Goal: Task Accomplishment & Management: Use online tool/utility

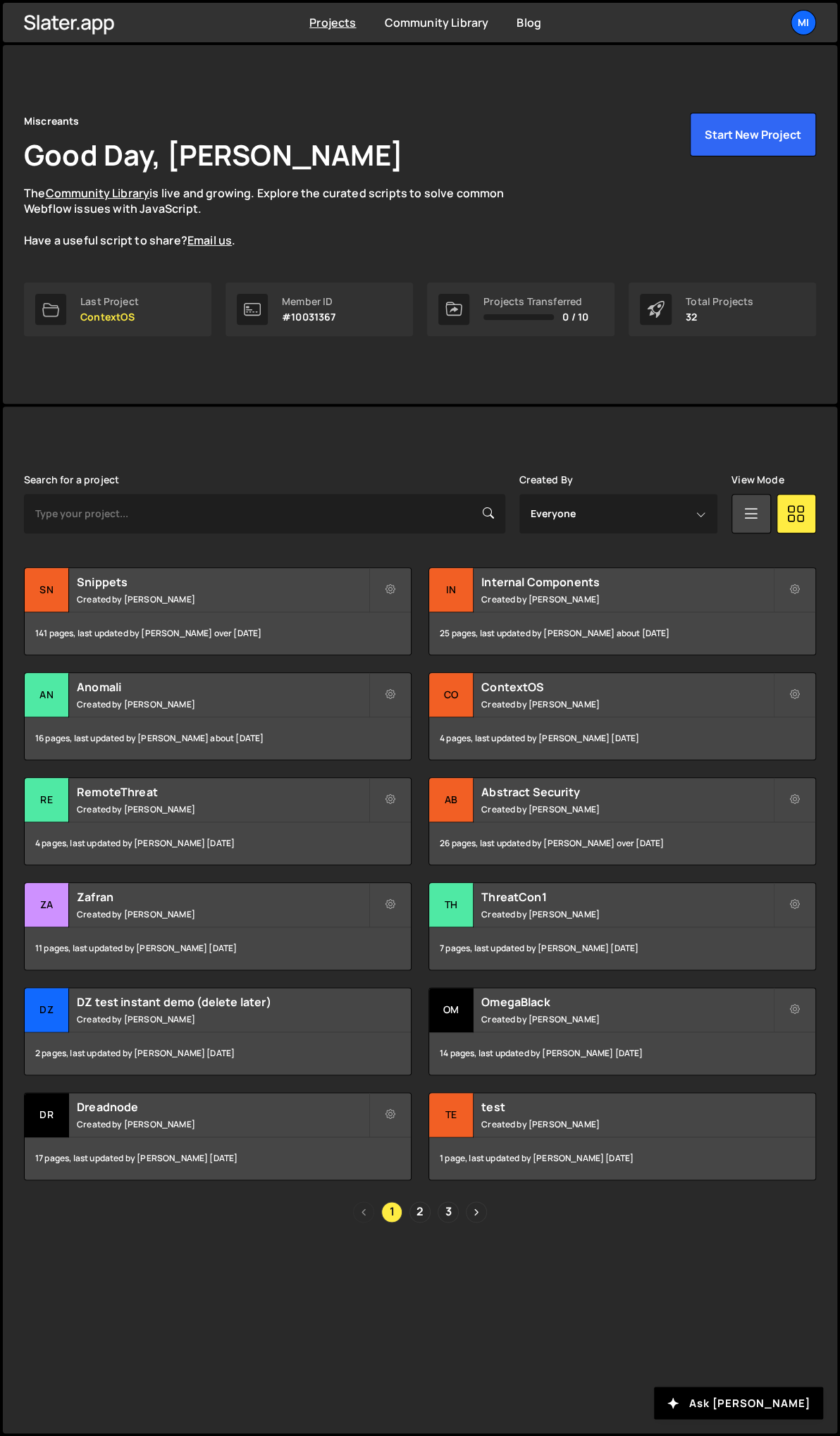
click at [246, 367] on div "Miscreants Good Day, Jarek Kowalczyk The Community Library is live and growing.…" at bounding box center [419, 224] width 834 height 359
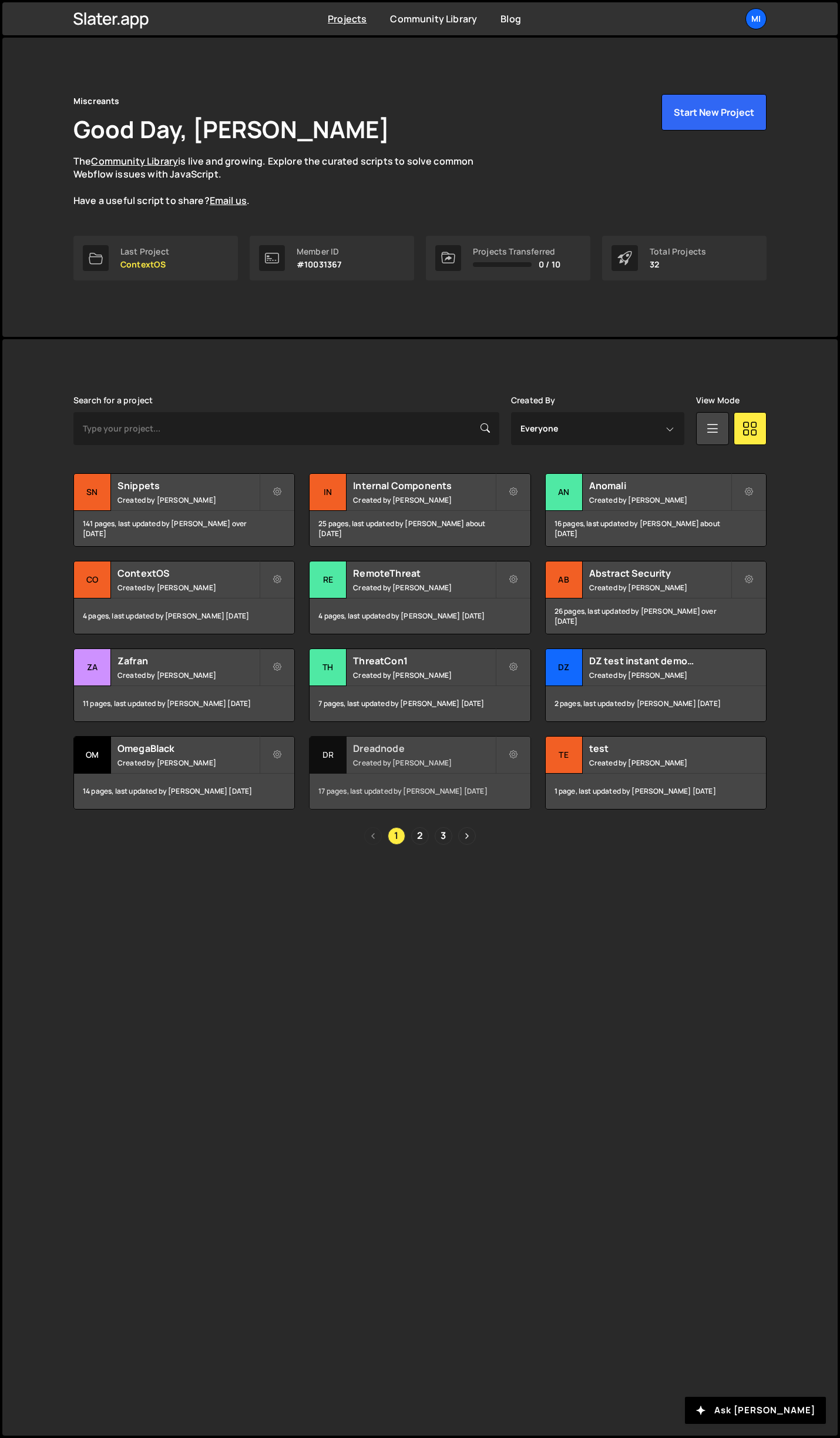
click at [457, 755] on div "Dreadnode Created by Jarek Kowalczyk" at bounding box center [420, 754] width 220 height 36
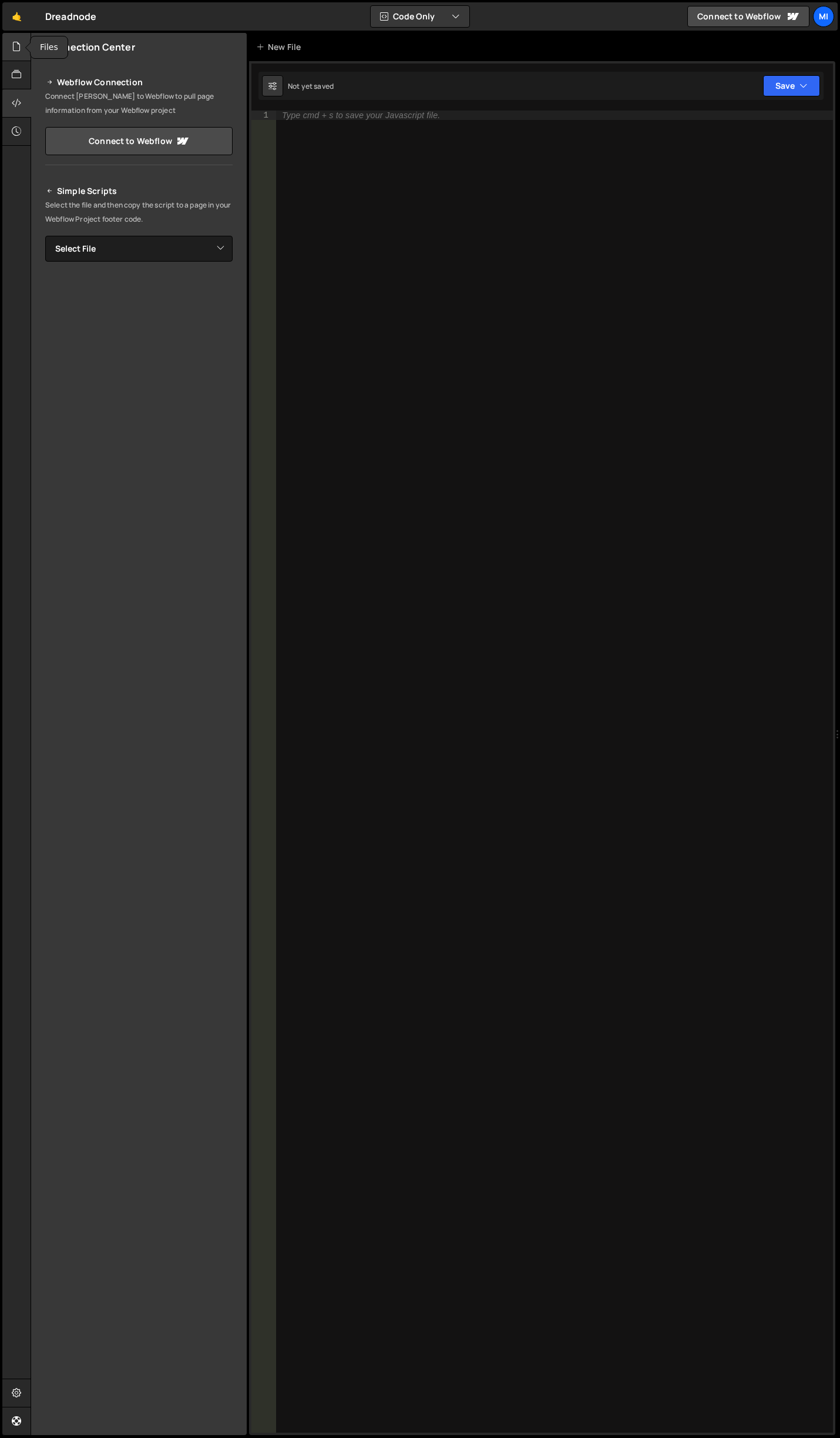
click at [25, 49] on div at bounding box center [16, 47] width 29 height 28
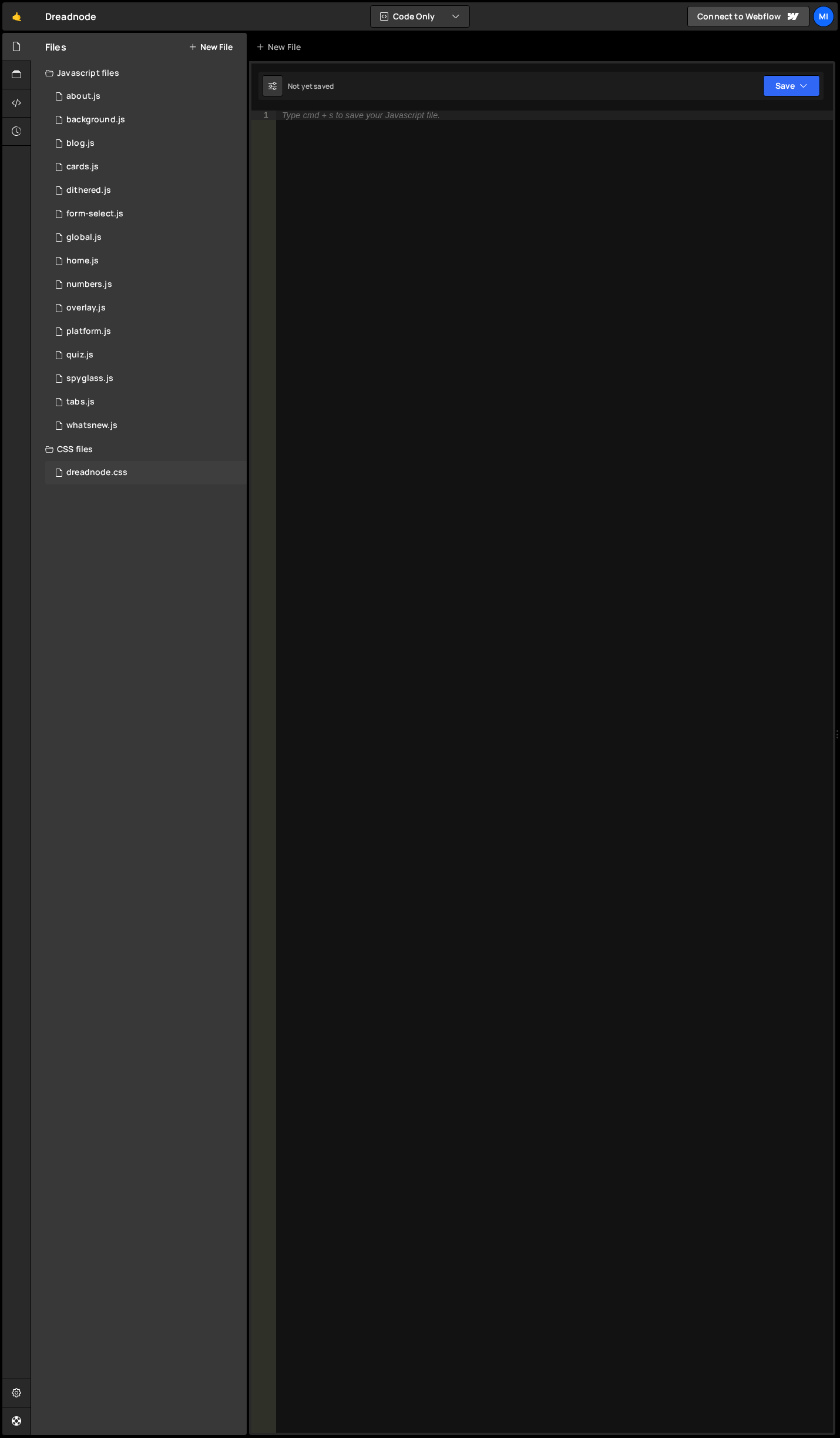
click at [141, 478] on div "dreadnode.css 0" at bounding box center [146, 472] width 202 height 23
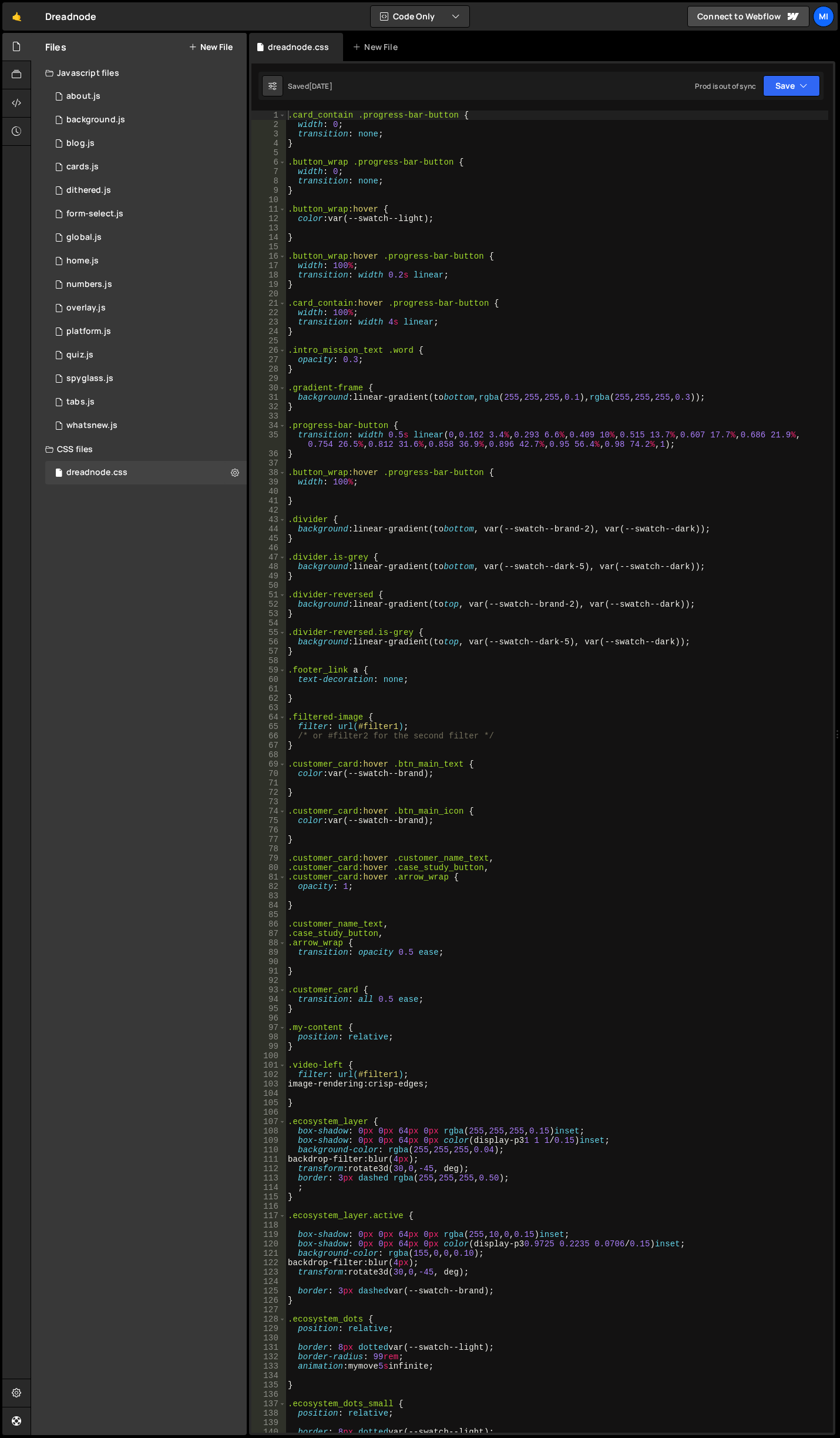
click at [469, 467] on div ".card_contain .progress-bar-button { width : 0 ; transition : none ; } .button_…" at bounding box center [557, 780] width 543 height 1341
click at [633, 574] on div ".card_contain .progress-bar-button { width : 0 ; transition : none ; } .button_…" at bounding box center [557, 780] width 543 height 1341
type textarea "}"
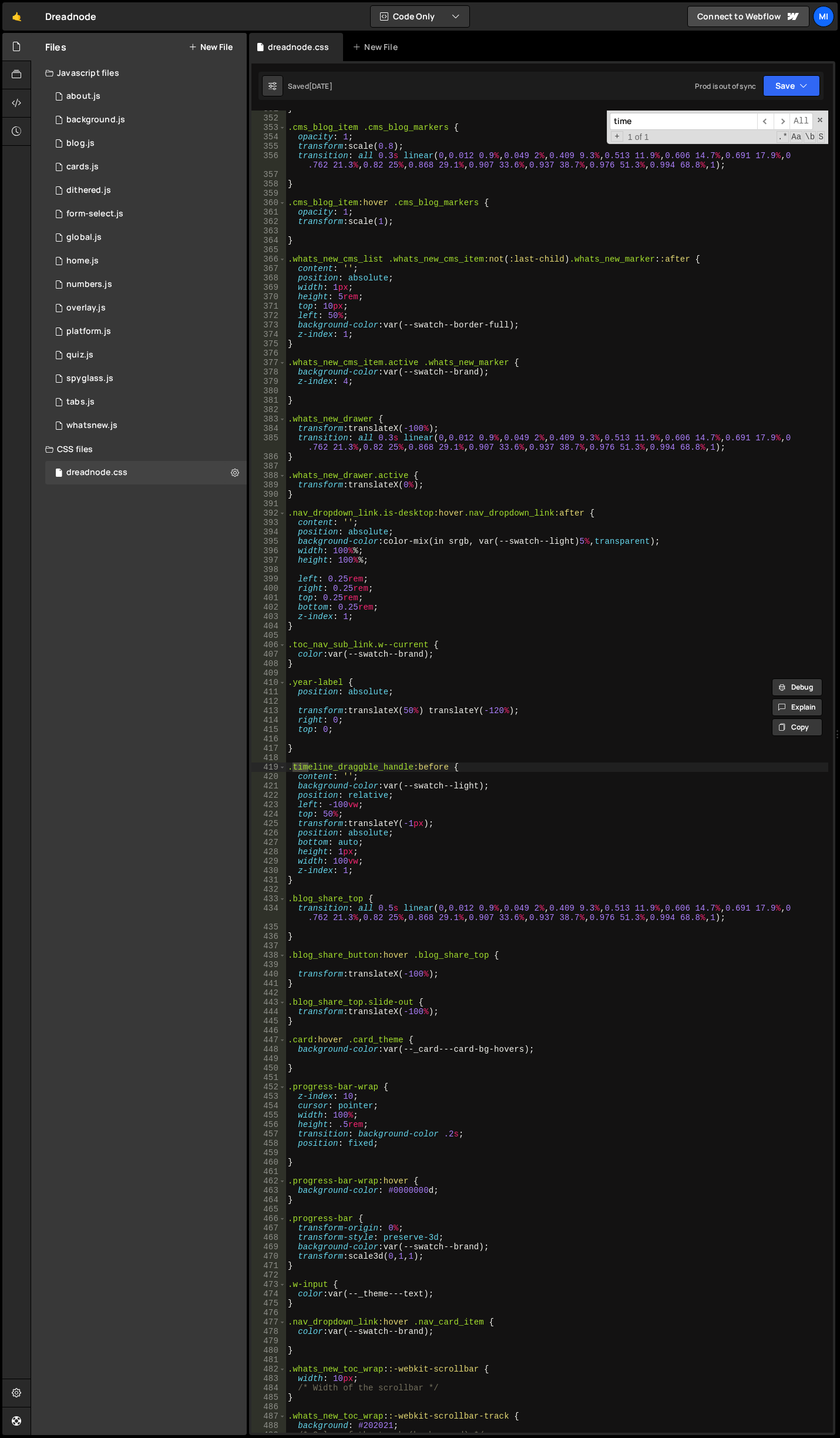
scroll to position [3337, 0]
type input "timeline"
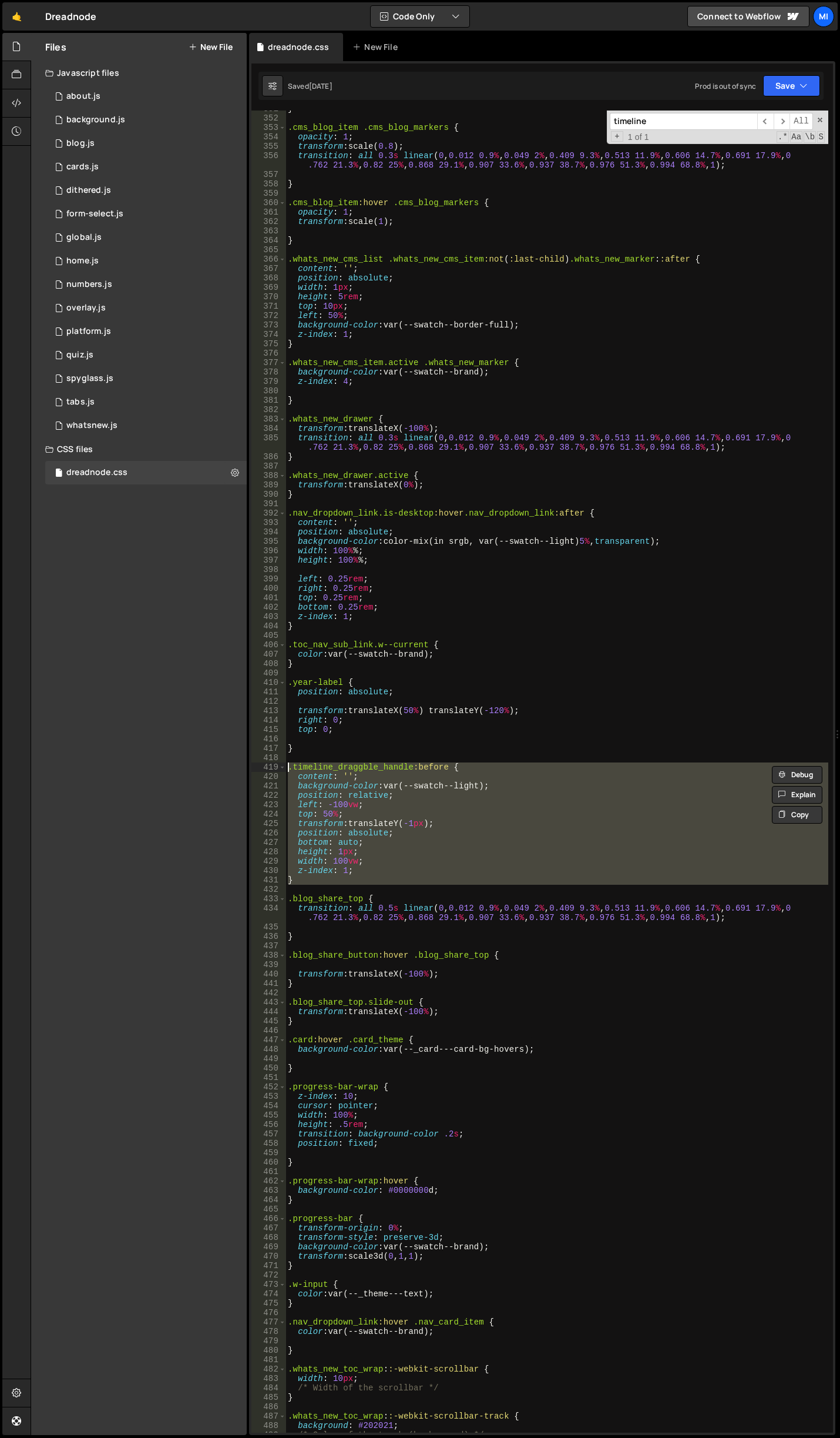
drag, startPoint x: 302, startPoint y: 886, endPoint x: 259, endPoint y: 762, distance: 131.2
click at [259, 762] on div "351 352 353 354 355 356 357 358 359 360 361 362 363 364 365 366 367 368 369 370…" at bounding box center [542, 771] width 581 height 1322
type textarea ".timeline_draggble_handle:before { content: '';"
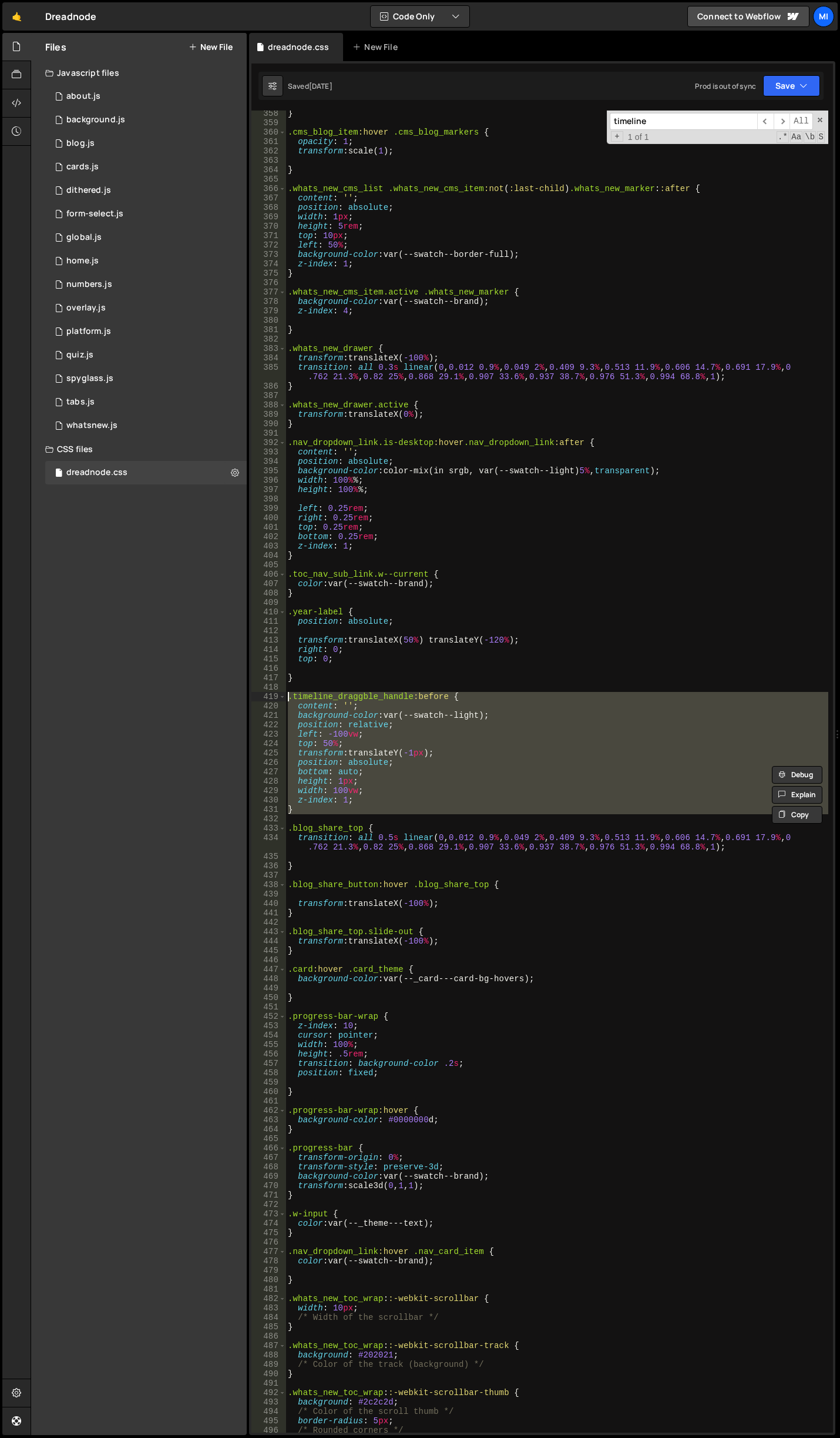
scroll to position [3548, 0]
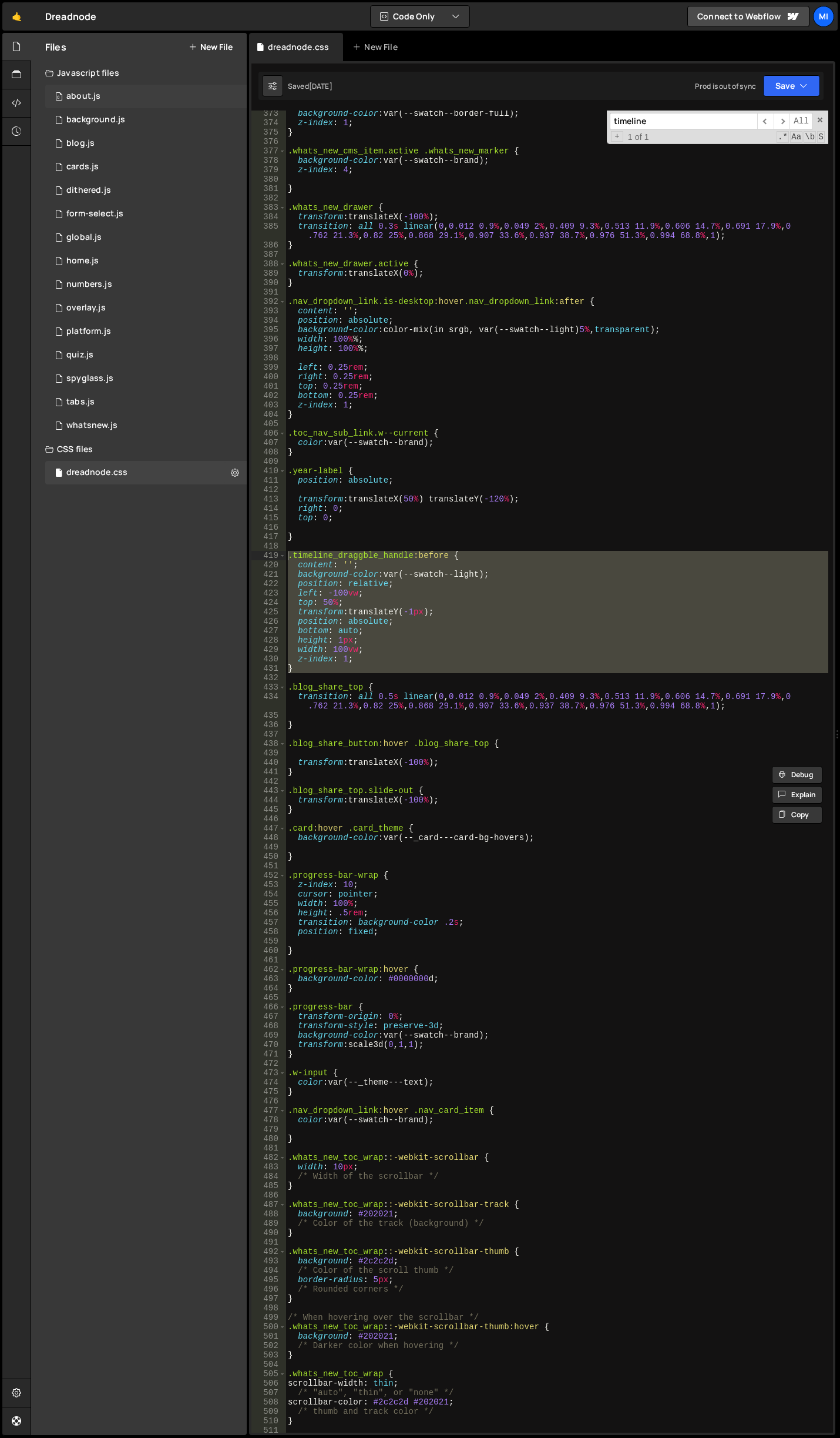
click at [96, 99] on div "about.js" at bounding box center [83, 96] width 34 height 10
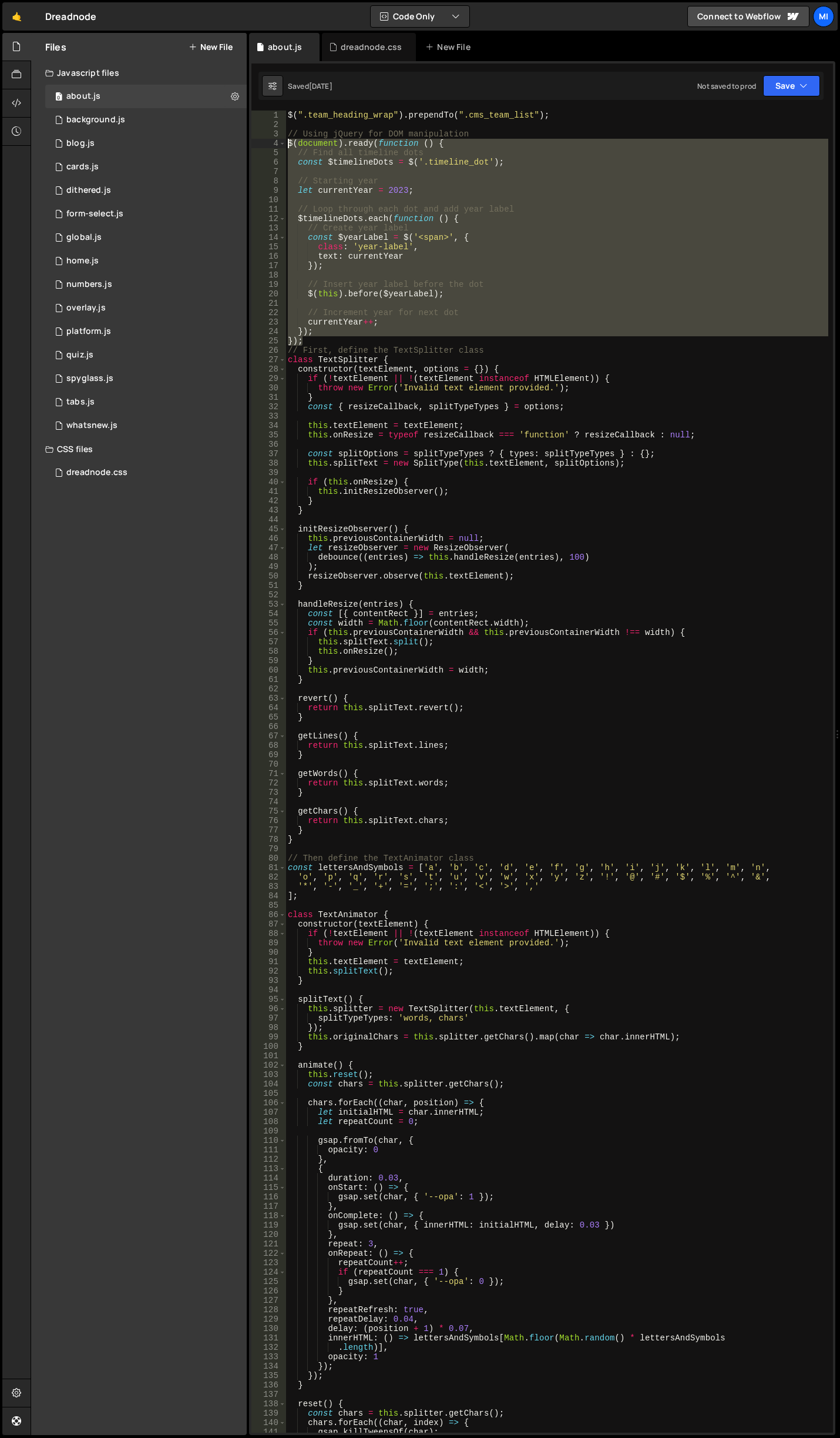
drag, startPoint x: 306, startPoint y: 341, endPoint x: 260, endPoint y: 144, distance: 202.3
click at [260, 144] on div "}); 1 2 3 4 5 6 7 8 9 10 11 12 13 14 15 16 17 18 19 20 21 22 23 24 25 26 27 28 …" at bounding box center [542, 771] width 581 height 1322
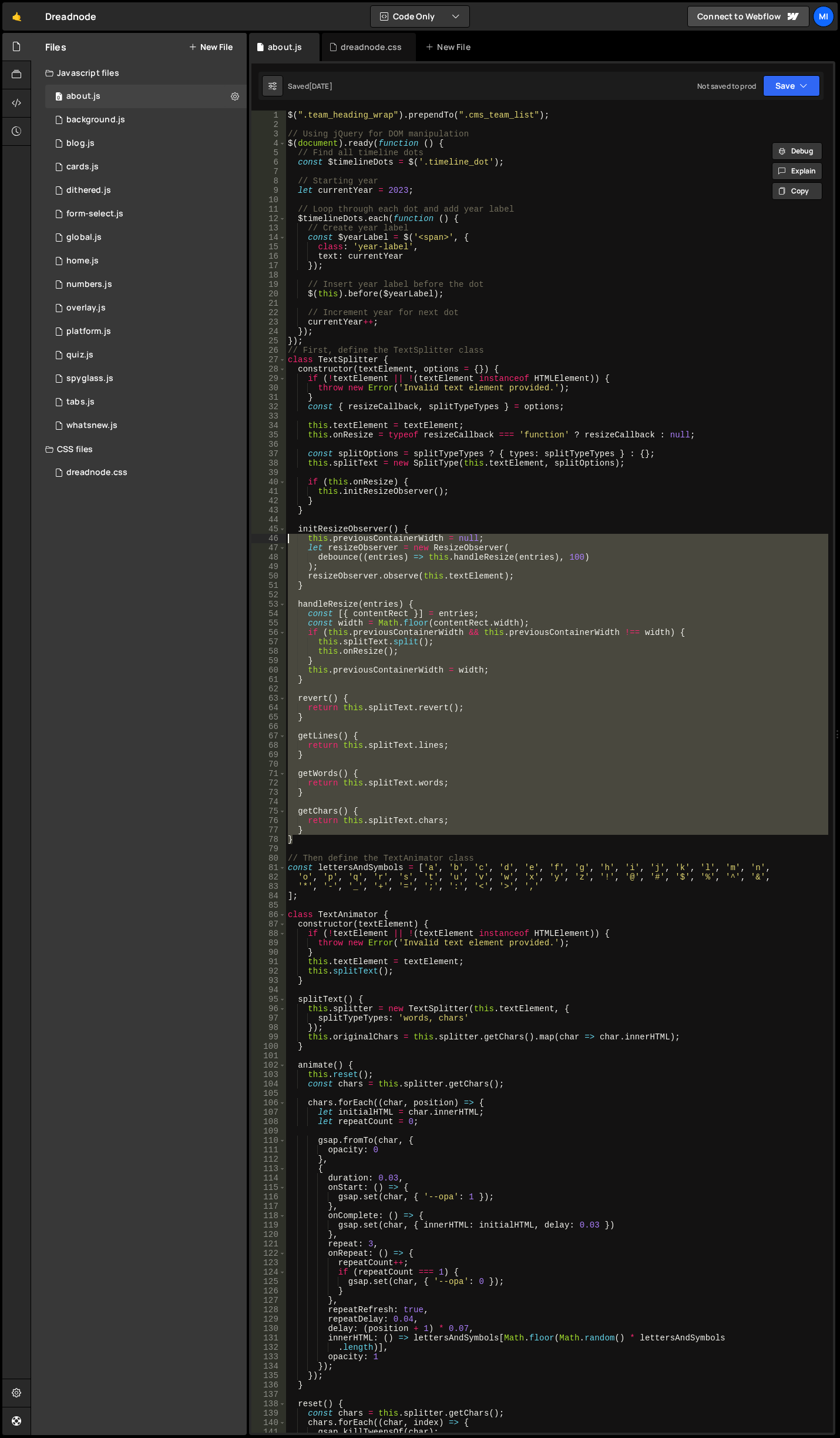
drag, startPoint x: 297, startPoint y: 838, endPoint x: 275, endPoint y: 535, distance: 303.8
click at [275, 535] on div "$(document).ready(function () { // Find all timeline dots 1 2 3 4 5 6 7 8 9 10 …" at bounding box center [542, 771] width 581 height 1322
click at [312, 378] on div "$ ( ".team_heading_wrap" ) . prependTo ( ".cms_team_list" ) ; // Using jQuery f…" at bounding box center [557, 780] width 543 height 1341
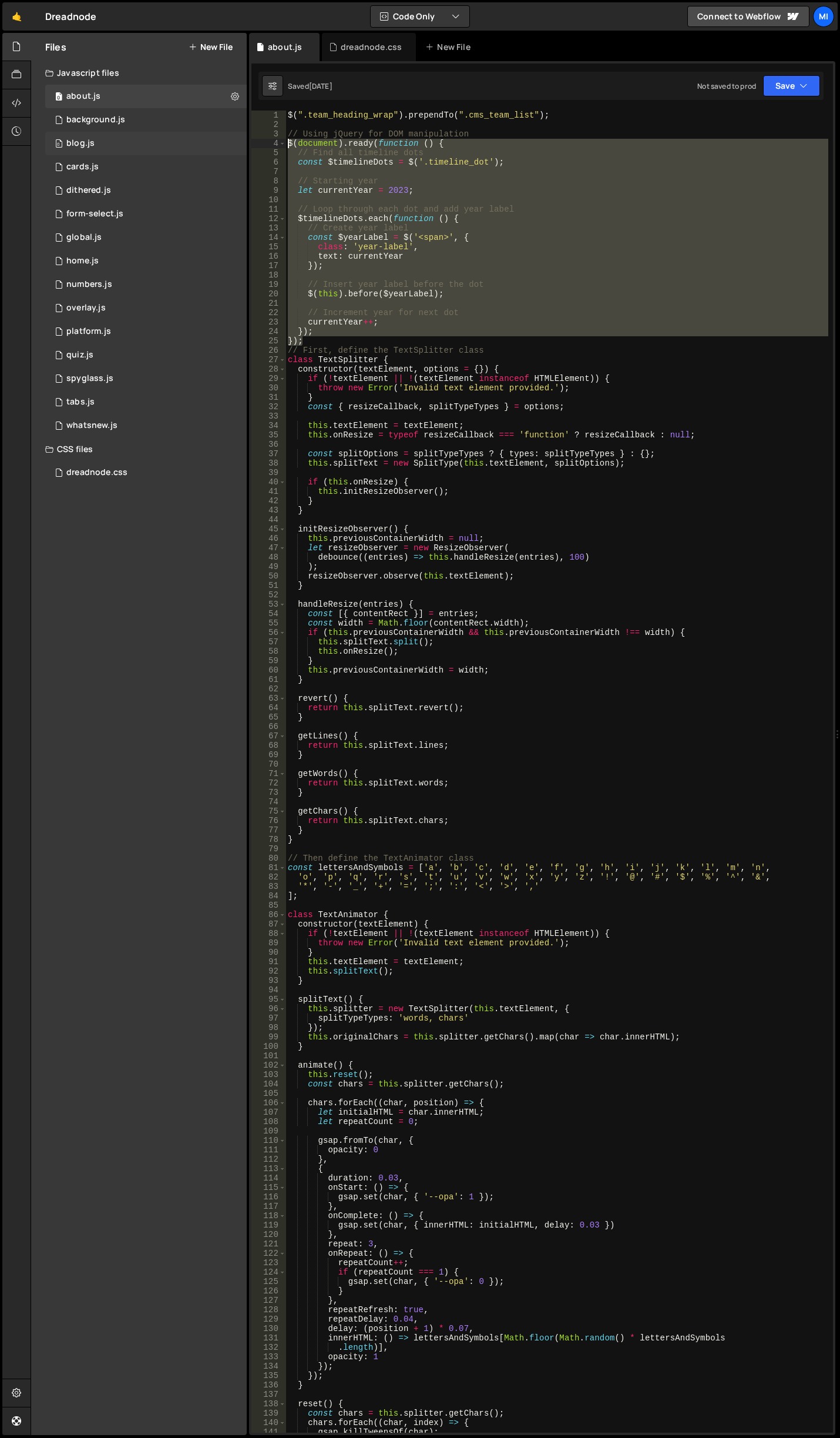
drag, startPoint x: 306, startPoint y: 339, endPoint x: 237, endPoint y: 146, distance: 205.0
click at [237, 146] on div "Files New File Javascript files 0 about.js 0 0 background.js 0 0 blog.js 0 0 0 0" at bounding box center [435, 734] width 809 height 1402
click at [500, 259] on div "$ ( ".team_heading_wrap" ) . prependTo ( ".cms_team_list" ) ; // Using jQuery f…" at bounding box center [557, 771] width 543 height 1322
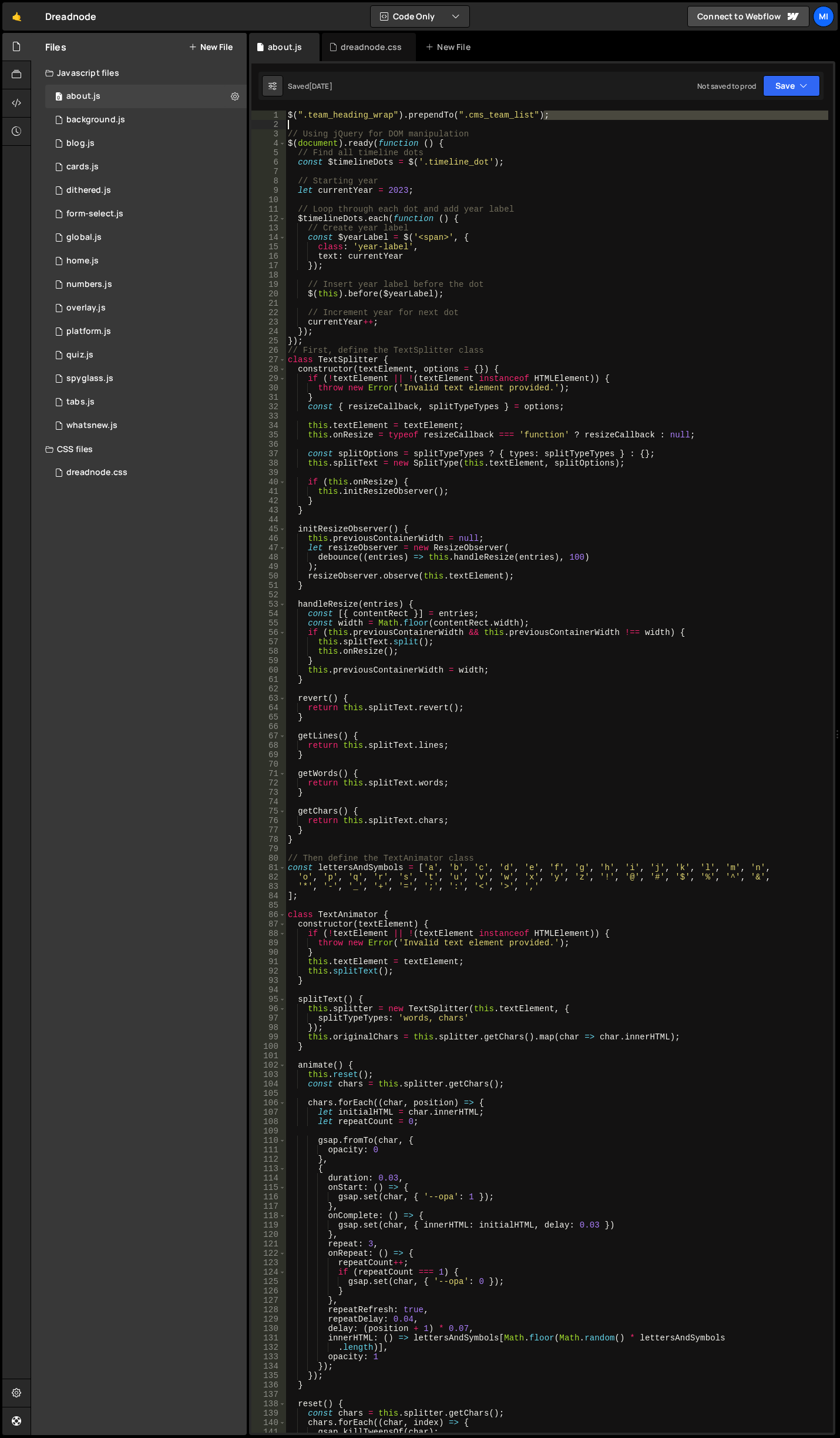
drag, startPoint x: 551, startPoint y: 118, endPoint x: 279, endPoint y: 119, distance: 272.0
click at [279, 119] on div "text: currentYear 1 2 3 4 5 6 7 8 9 10 11 12 13 14 15 16 17 18 19 20 21 22 23 2…" at bounding box center [542, 771] width 581 height 1322
type textarea "$(".team_heading_wrap").prependTo(".cms_team_list");"
click at [354, 55] on div "dreadnode.css" at bounding box center [369, 47] width 94 height 28
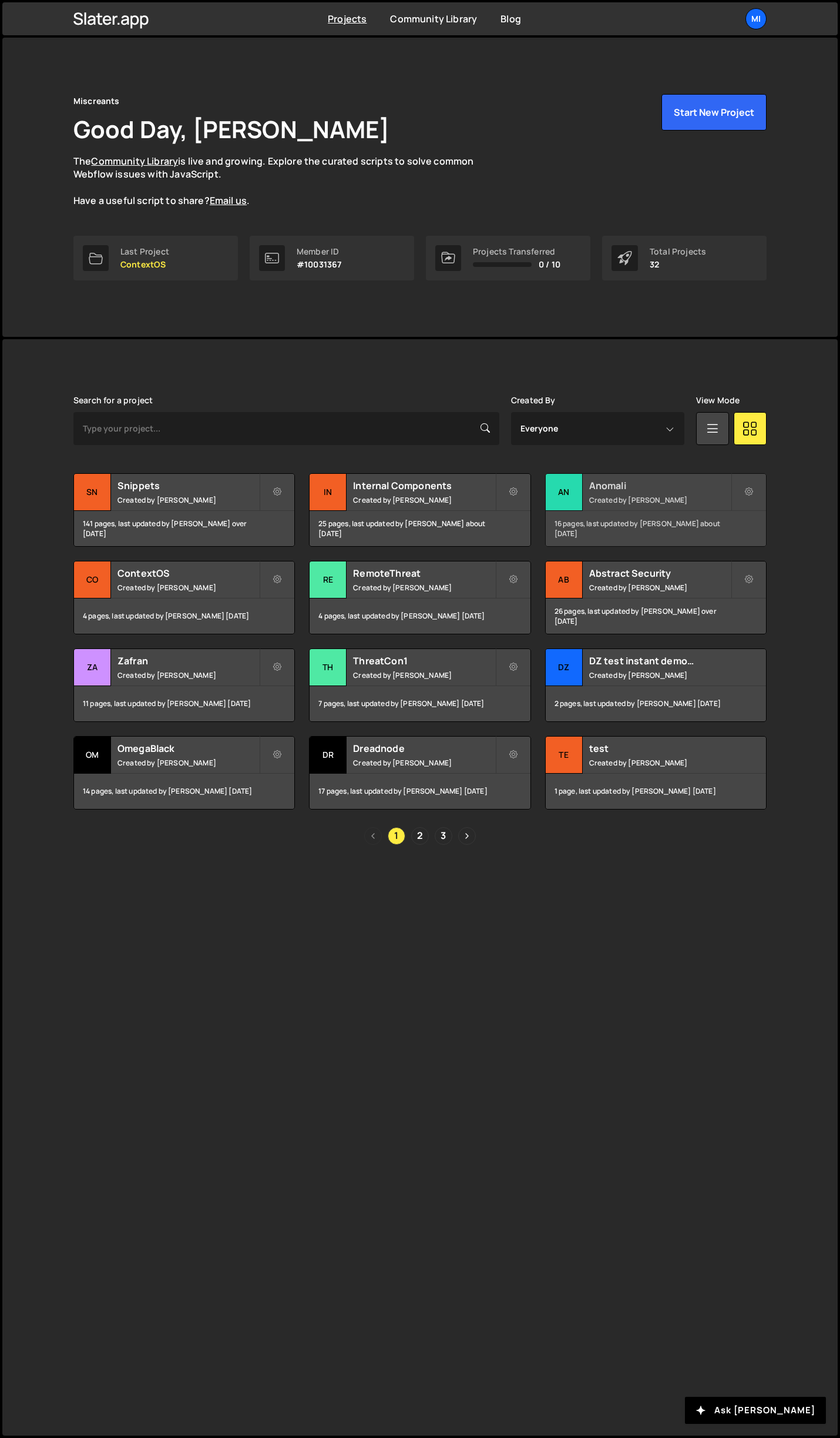
click at [683, 490] on h2 "Anomali" at bounding box center [659, 485] width 142 height 13
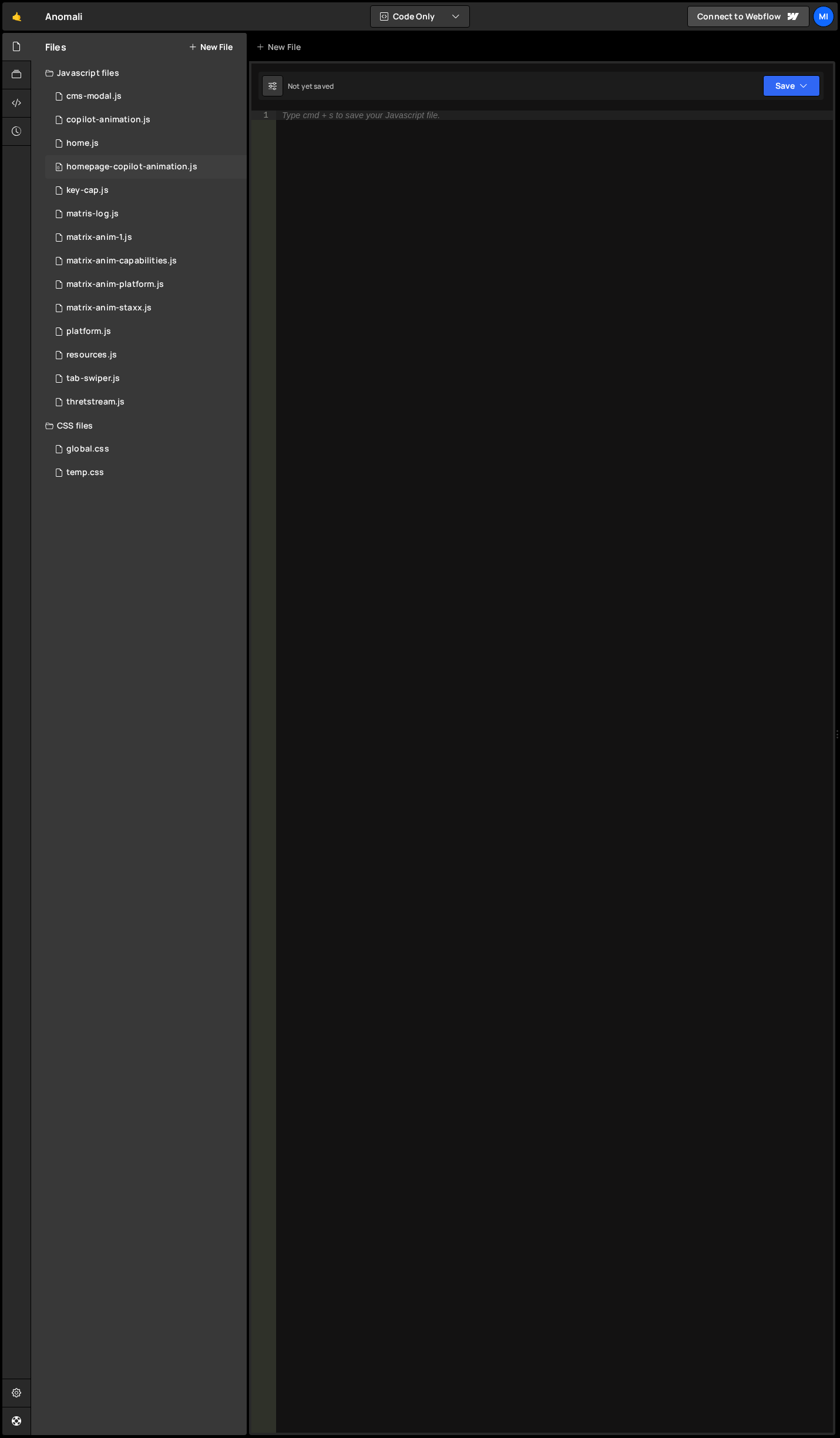
click at [123, 170] on div "homepage-copilot-animation.js" at bounding box center [132, 166] width 131 height 10
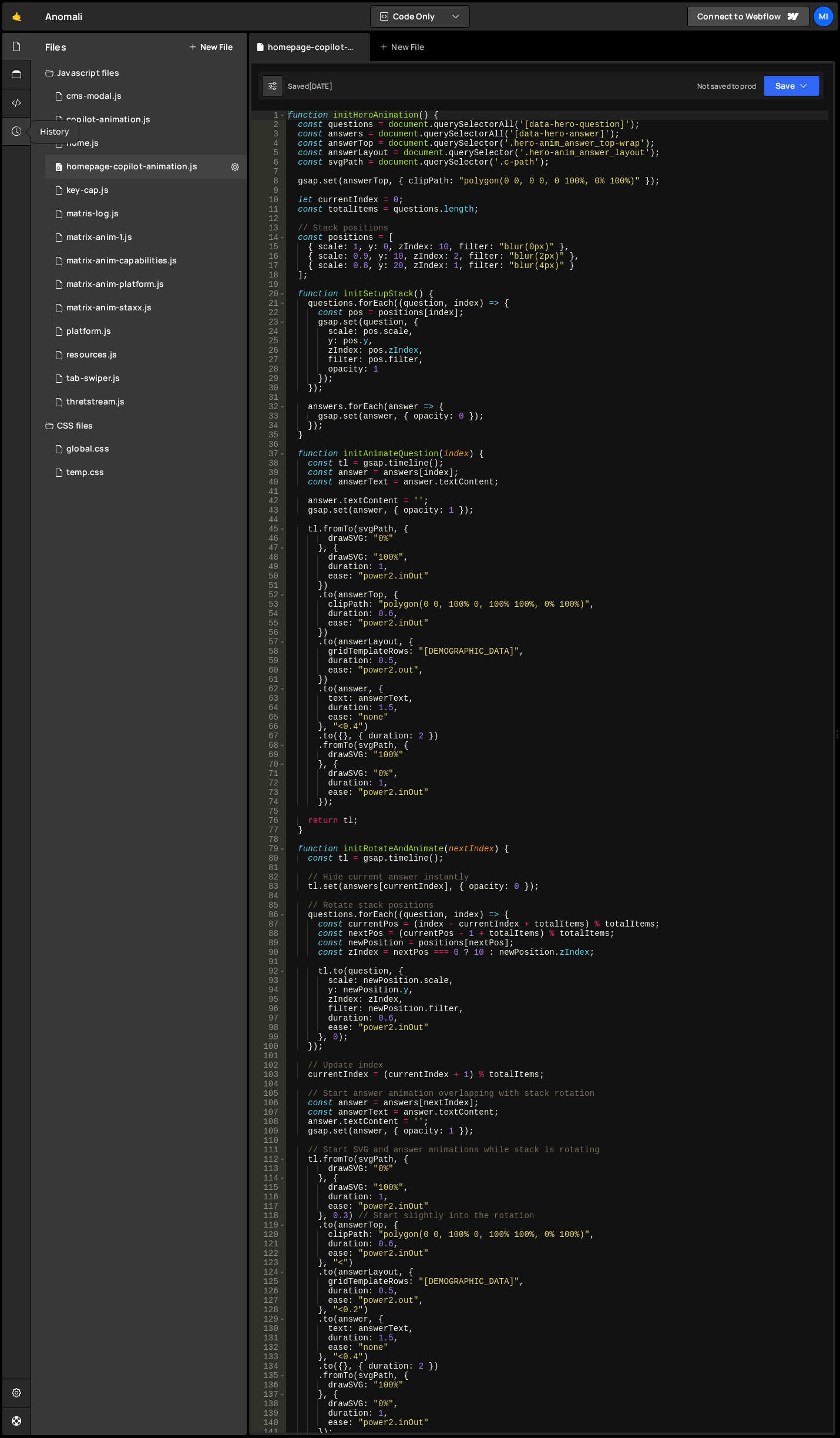
click at [18, 122] on div at bounding box center [16, 131] width 29 height 28
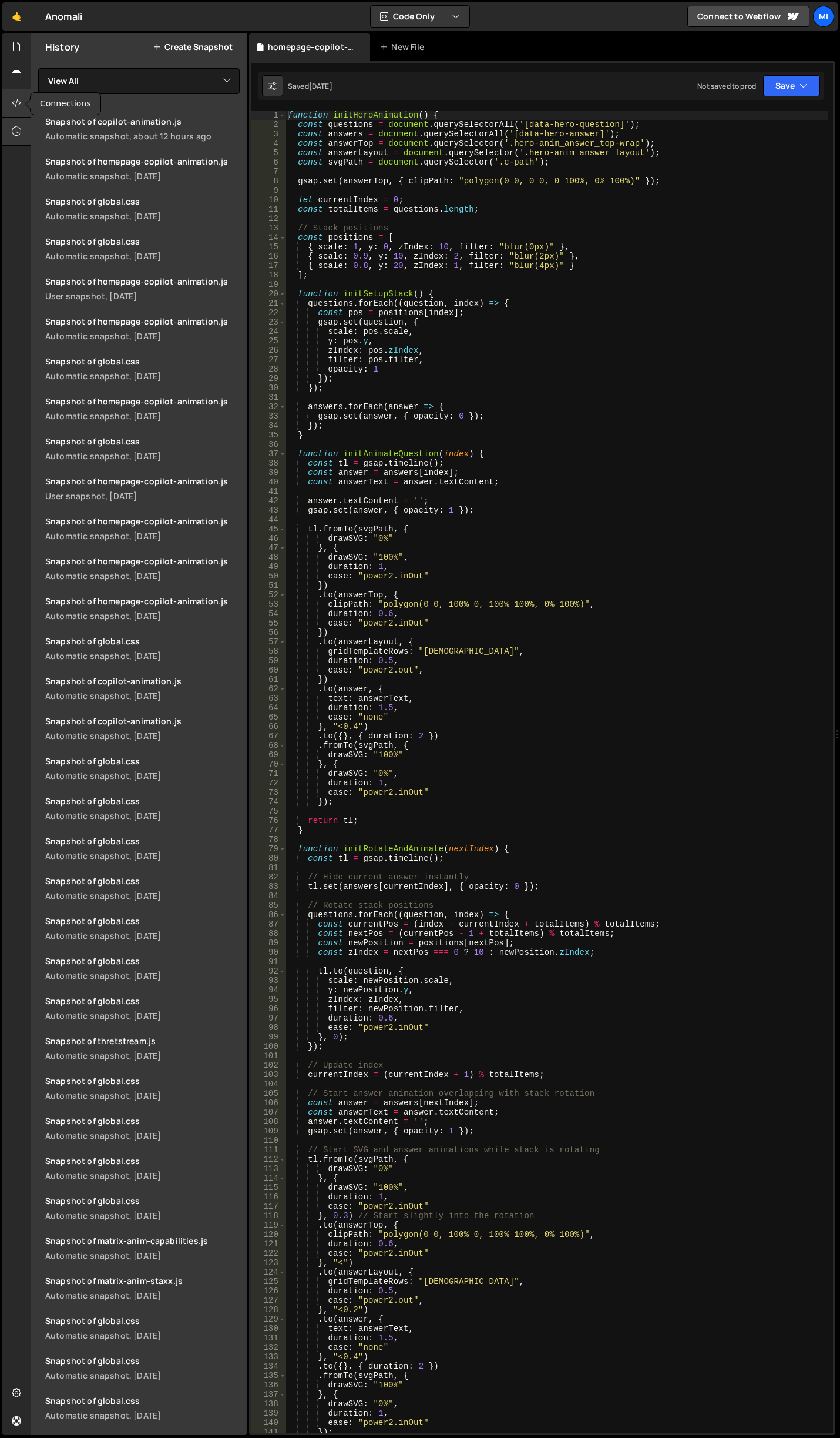
click at [23, 97] on div at bounding box center [16, 103] width 29 height 28
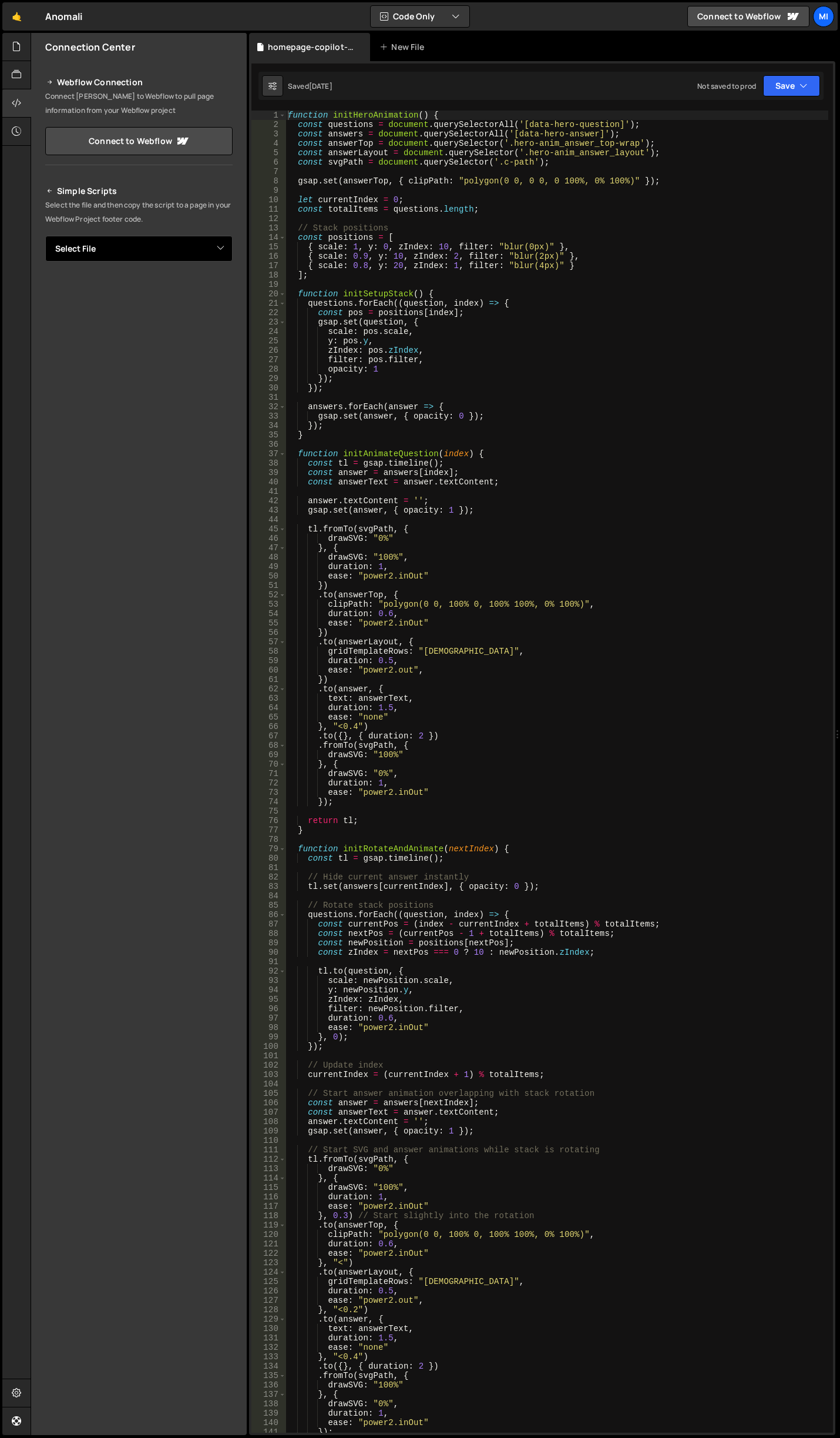
click at [216, 256] on select "Select File cms-modal.js copilot-animation.js home.js homepage-copilot-animatio…" at bounding box center [139, 248] width 187 height 26
click at [45, 235] on select "Select File cms-modal.js copilot-animation.js home.js homepage-copilot-animatio…" at bounding box center [139, 248] width 187 height 26
click at [232, 290] on button "Button group with nested dropdown" at bounding box center [224, 289] width 16 height 25
click at [199, 306] on link "Copy Staging Script" at bounding box center [174, 311] width 115 height 16
click at [20, 49] on icon at bounding box center [16, 46] width 10 height 13
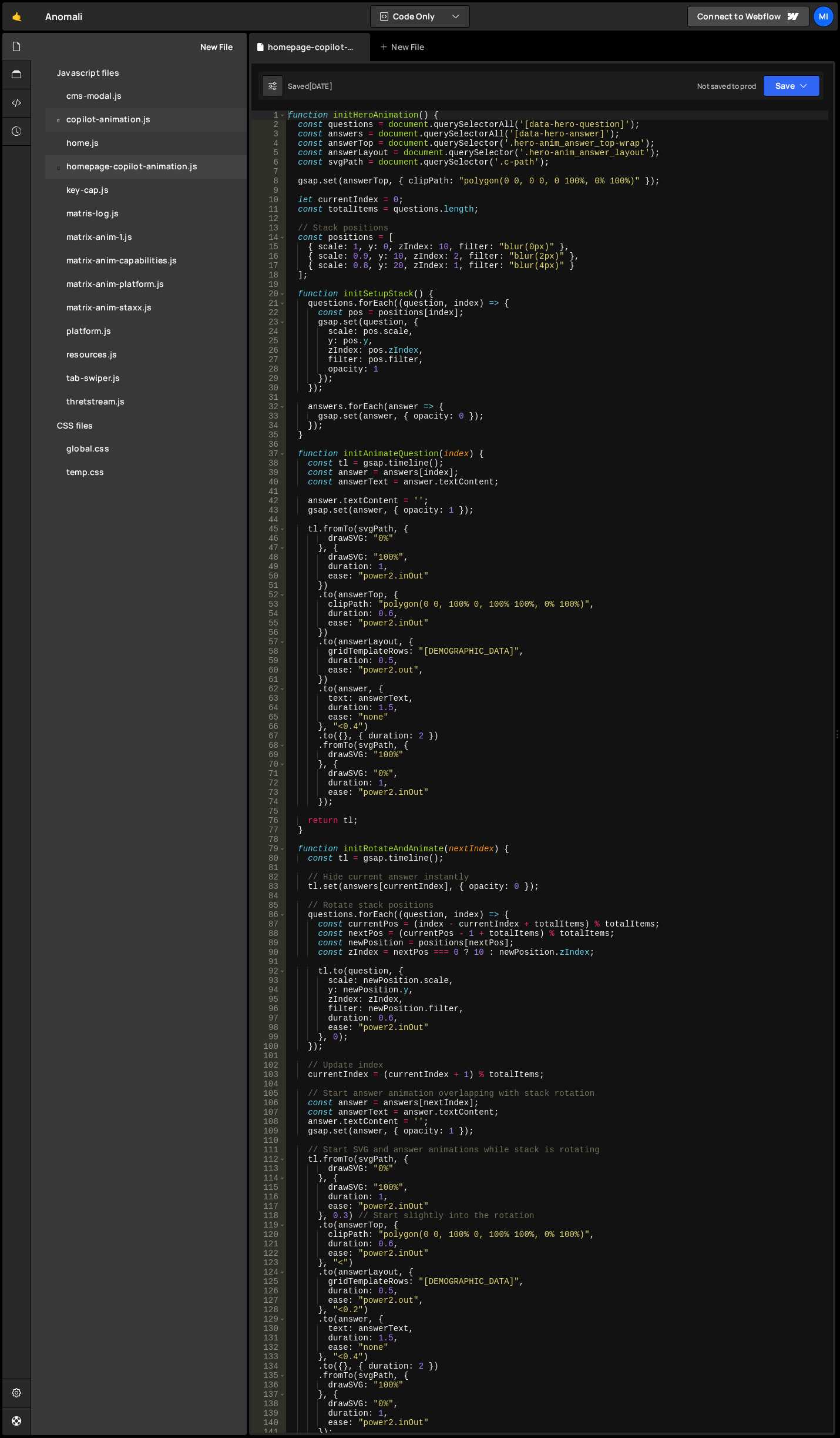
click at [233, 120] on div "0 copilot-animation.js 0" at bounding box center [146, 120] width 202 height 23
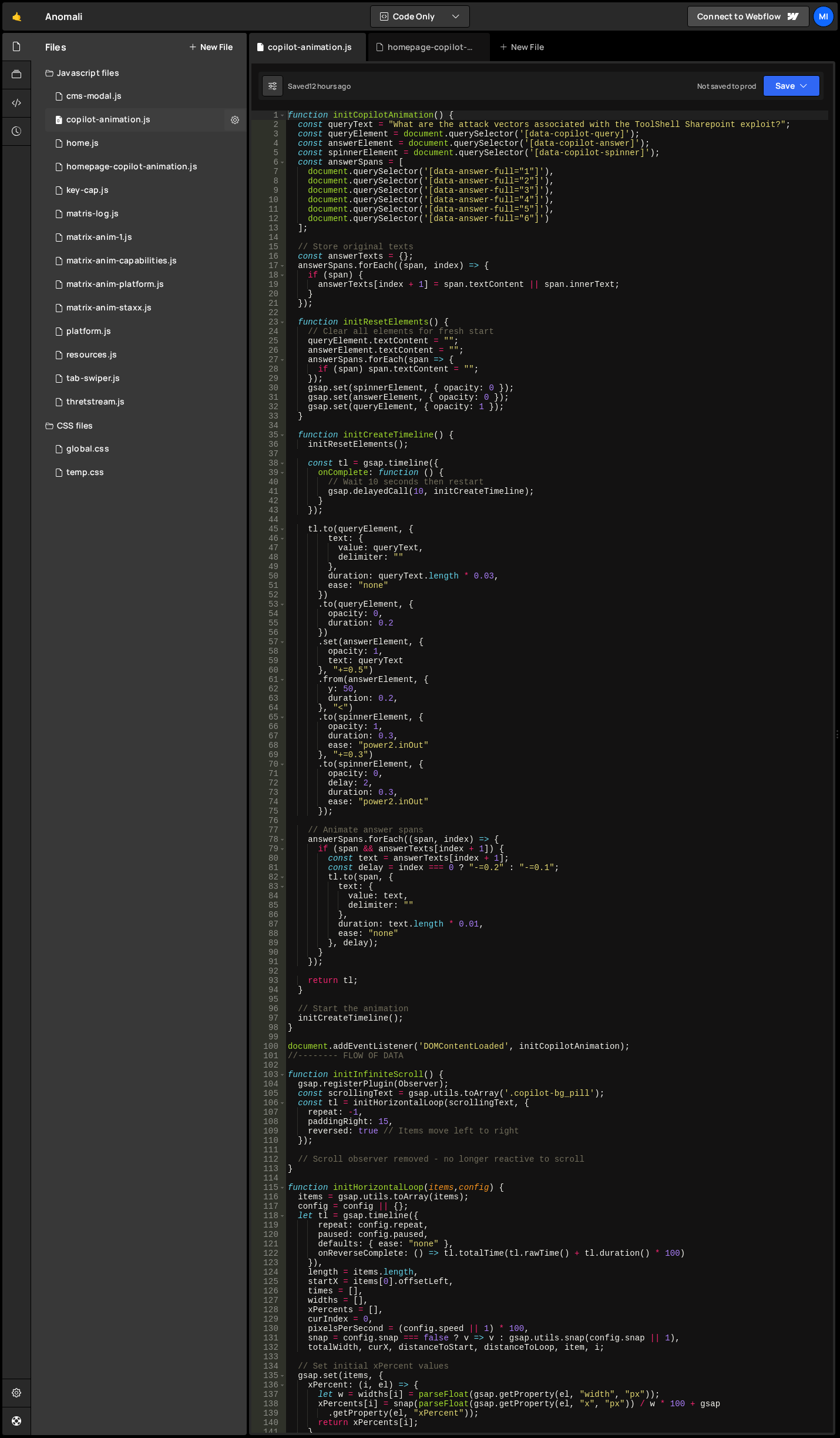
click at [233, 120] on icon at bounding box center [235, 120] width 8 height 11
click at [21, 101] on icon at bounding box center [16, 103] width 10 height 13
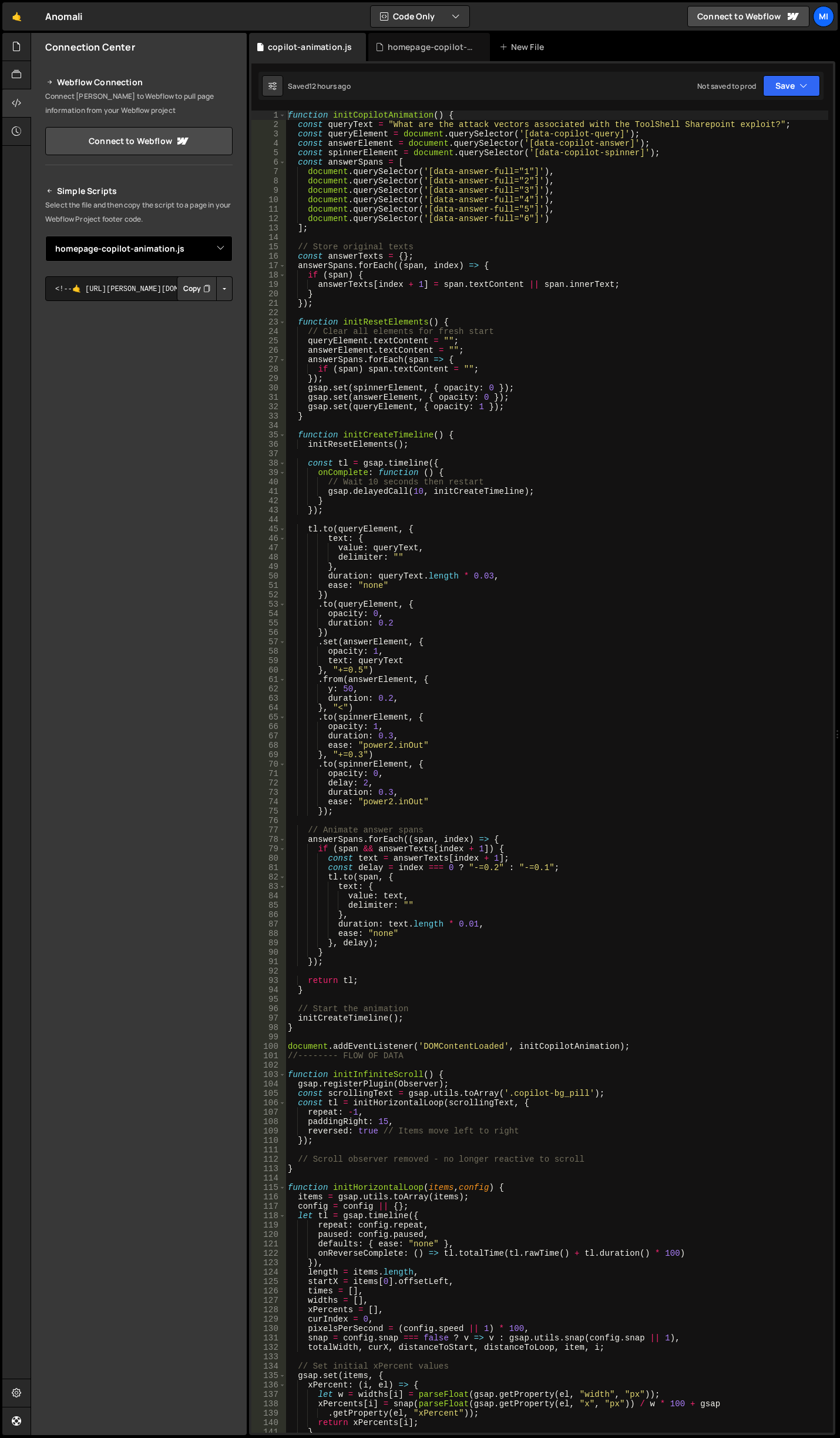
drag, startPoint x: 171, startPoint y: 251, endPoint x: 162, endPoint y: 251, distance: 9.0
click at [171, 251] on select "Select File cms-modal.js copilot-animation.js home.js homepage-copilot-animatio…" at bounding box center [139, 248] width 187 height 26
select select "44927"
click at [45, 235] on select "Select File cms-modal.js copilot-animation.js home.js homepage-copilot-animatio…" at bounding box center [139, 248] width 187 height 26
click at [230, 288] on button "Button group with nested dropdown" at bounding box center [224, 289] width 16 height 25
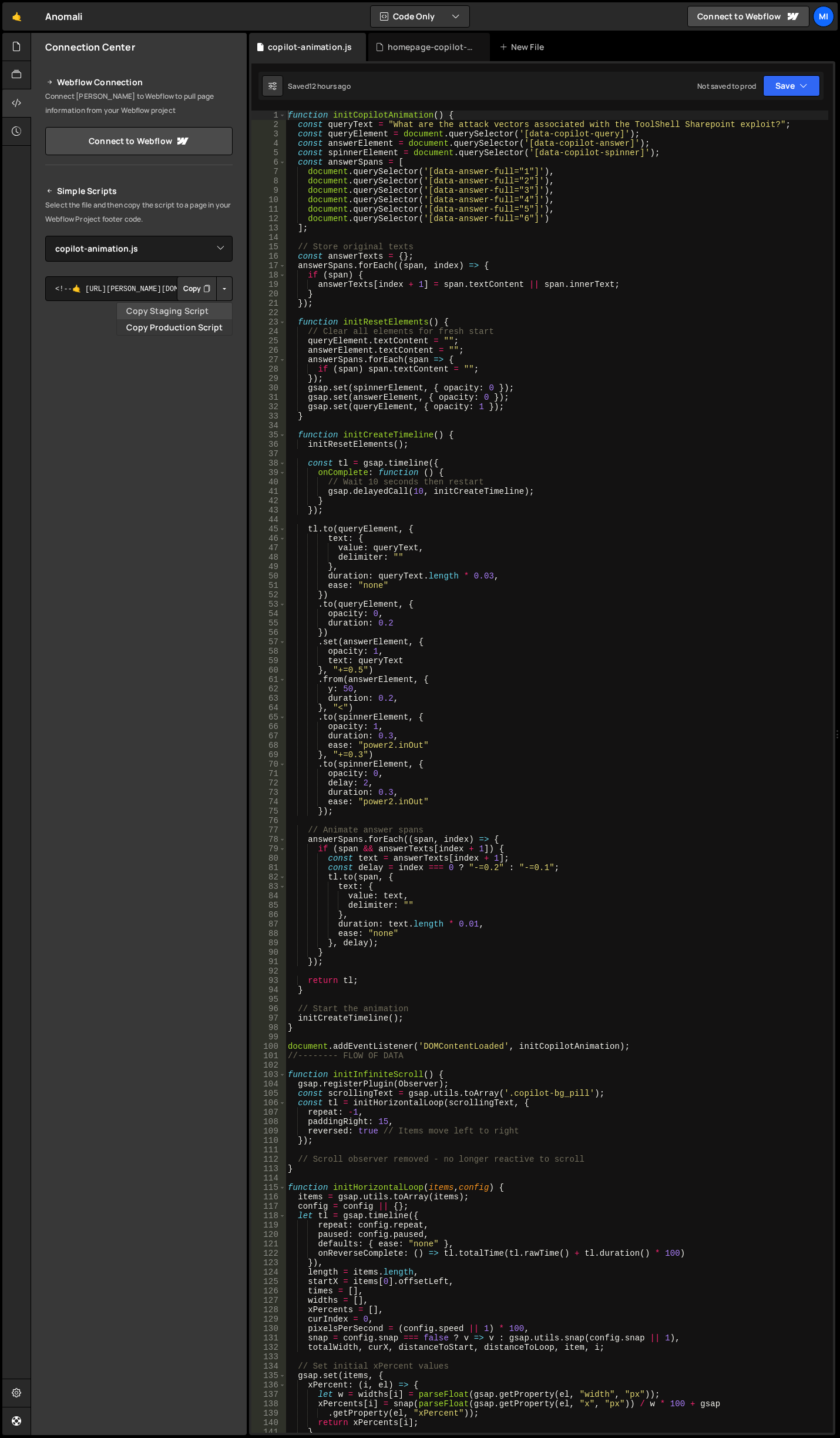
click at [200, 313] on link "Copy Staging Script" at bounding box center [174, 311] width 115 height 16
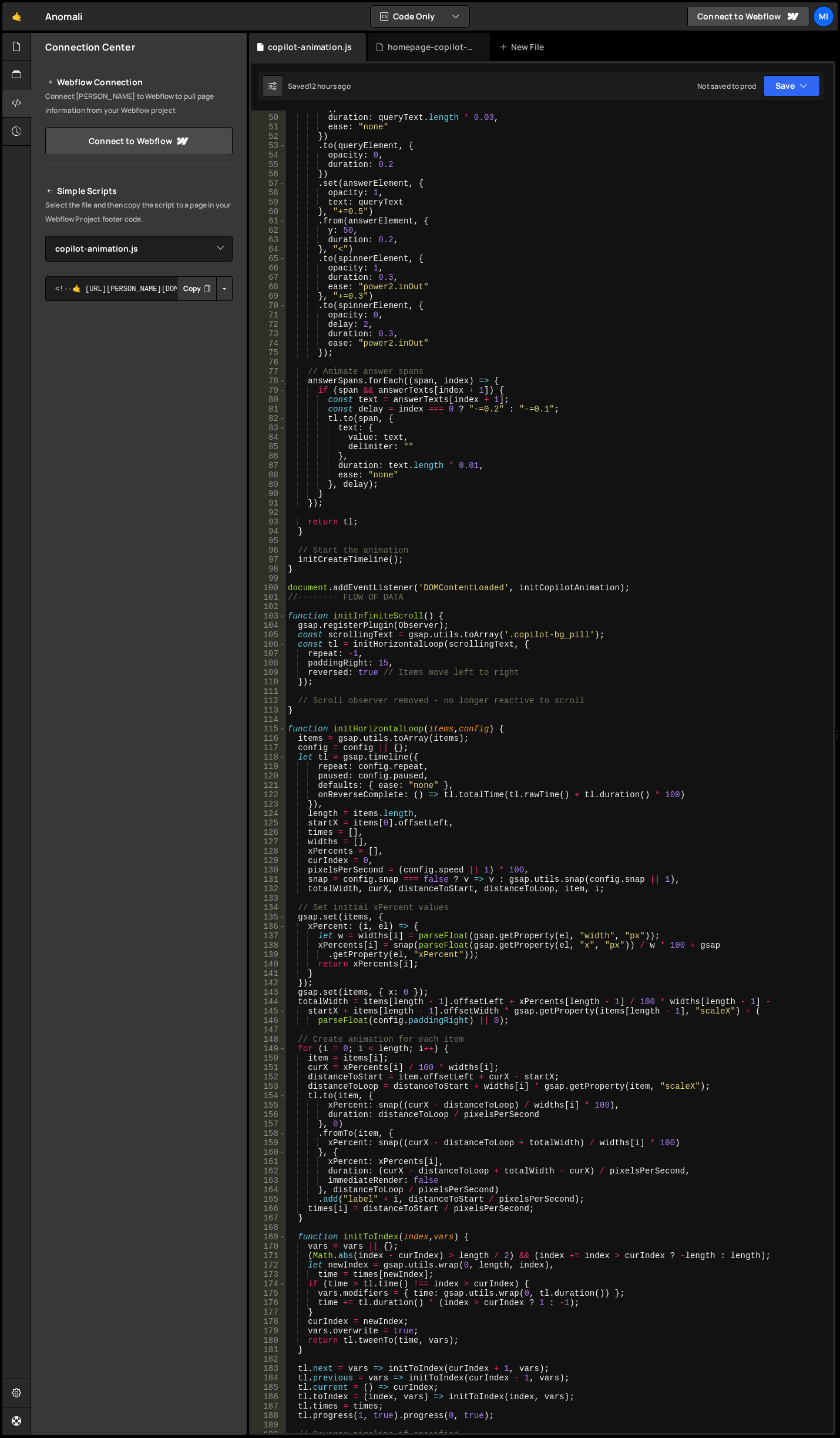
scroll to position [493, 0]
